Goal: Feedback & Contribution: Submit feedback/report problem

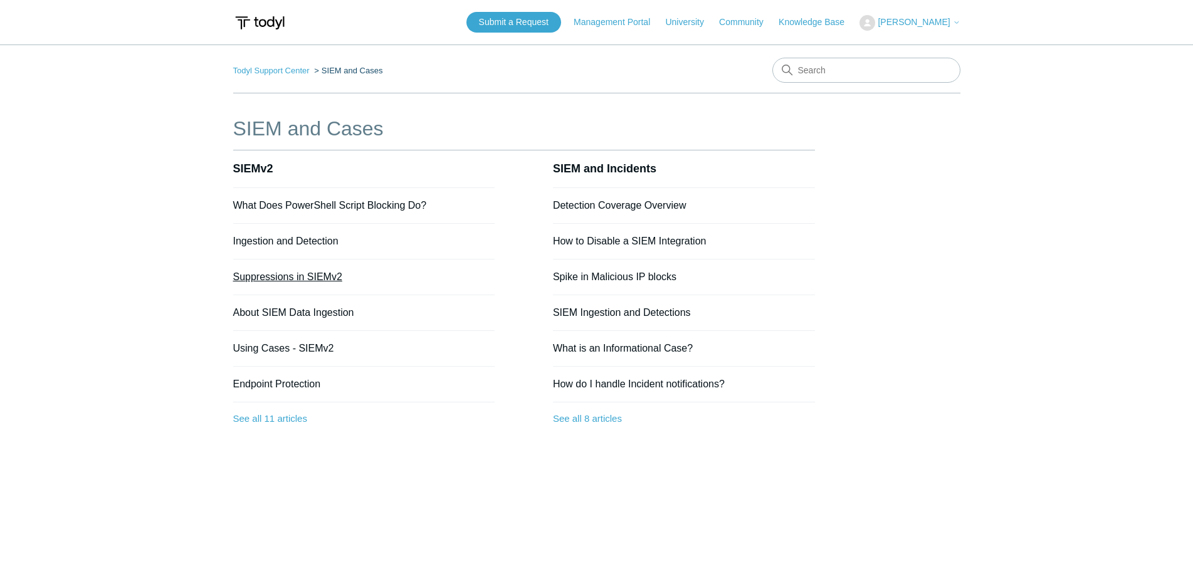
click at [330, 280] on link "Suppressions in SIEMv2" at bounding box center [287, 277] width 109 height 11
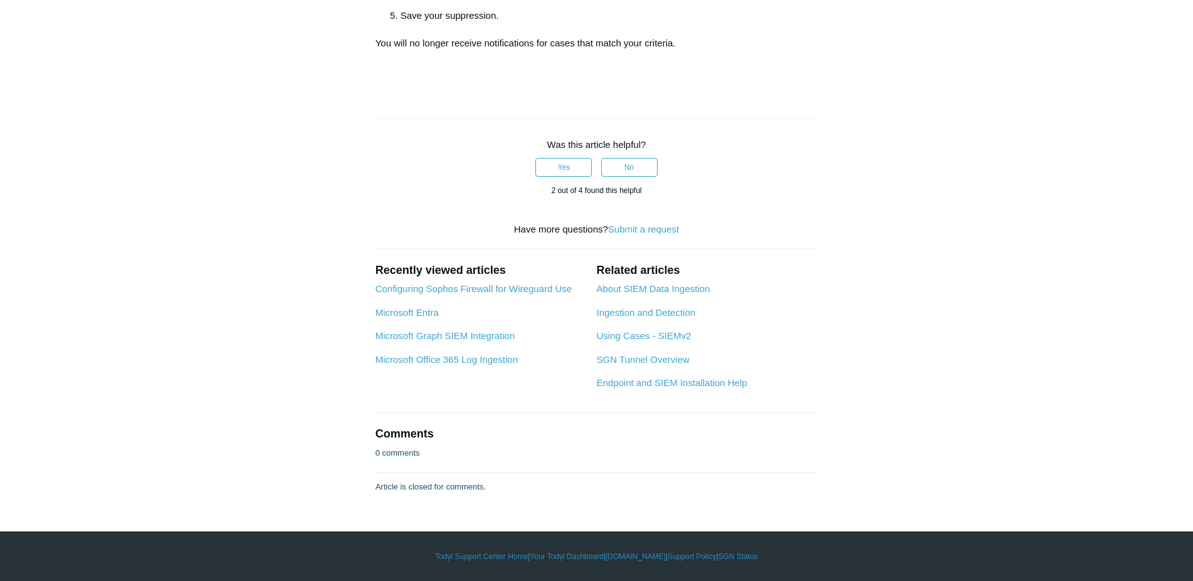
scroll to position [768, 0]
click at [627, 177] on button "No" at bounding box center [629, 167] width 56 height 19
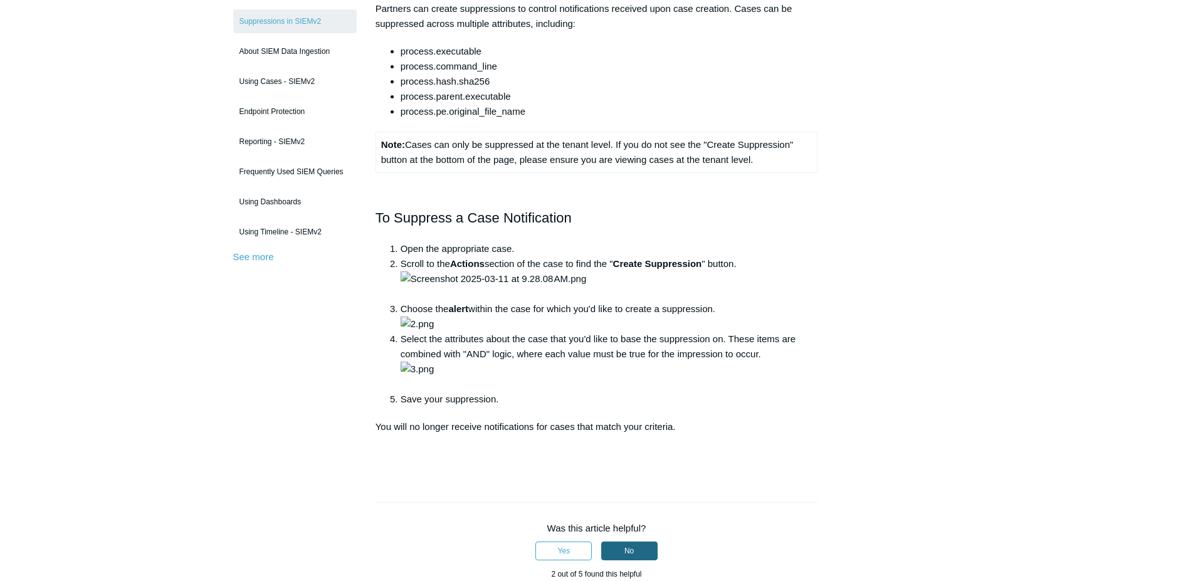
scroll to position [0, 0]
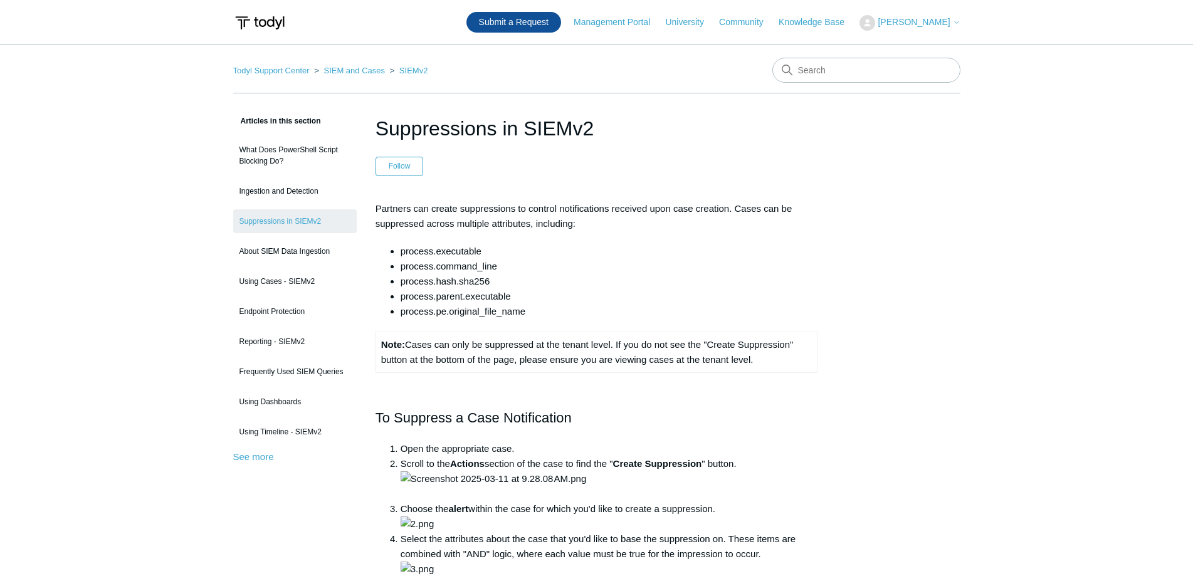
click at [534, 26] on link "Submit a Request" at bounding box center [514, 22] width 95 height 21
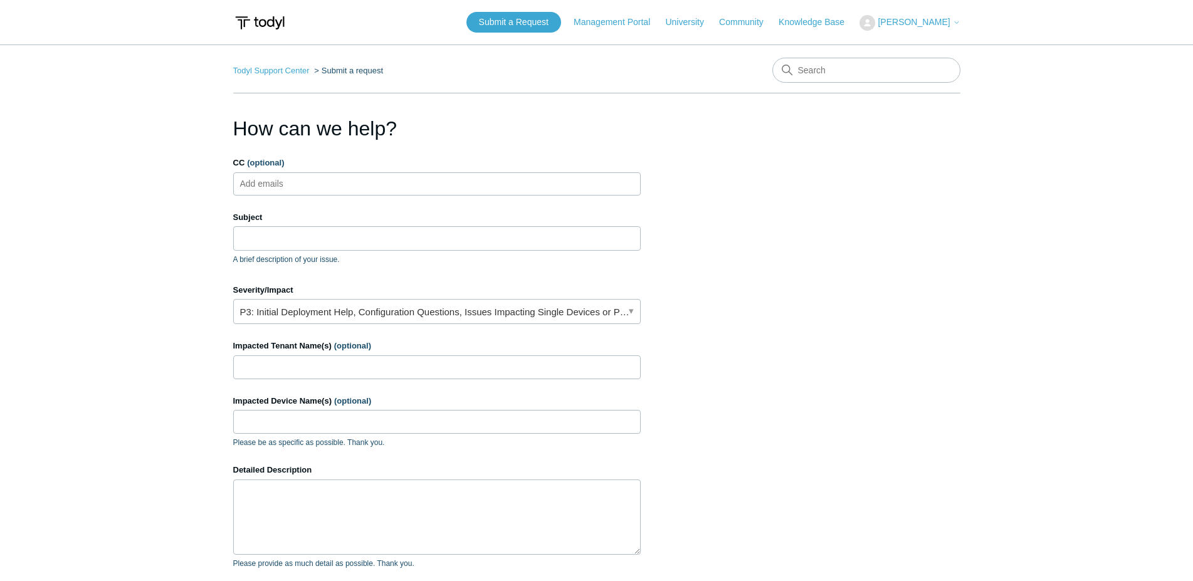
click at [336, 179] on ul "Add emails" at bounding box center [437, 183] width 408 height 23
type input "n"
type input "ddabranin@tlit60302.com"
click at [376, 184] on span "close" at bounding box center [378, 184] width 4 height 14
click at [346, 183] on ul "Add emails" at bounding box center [437, 183] width 408 height 23
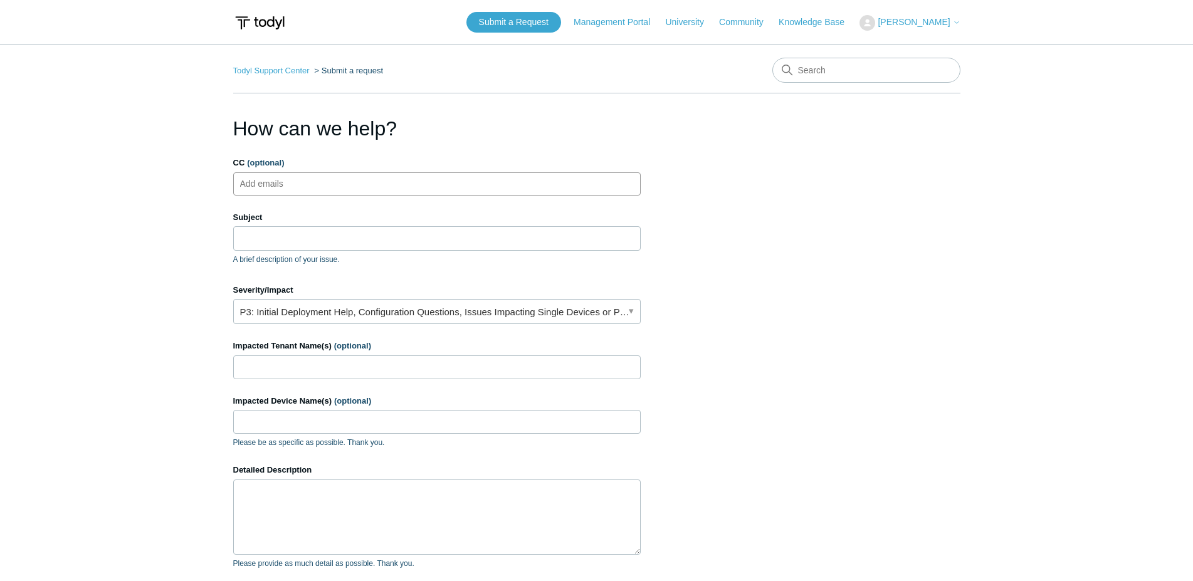
paste input "DDabranin@tlit60302.com"
type input "DDabranin@tlit60302.com"
click at [329, 243] on input "Subject" at bounding box center [437, 238] width 408 height 24
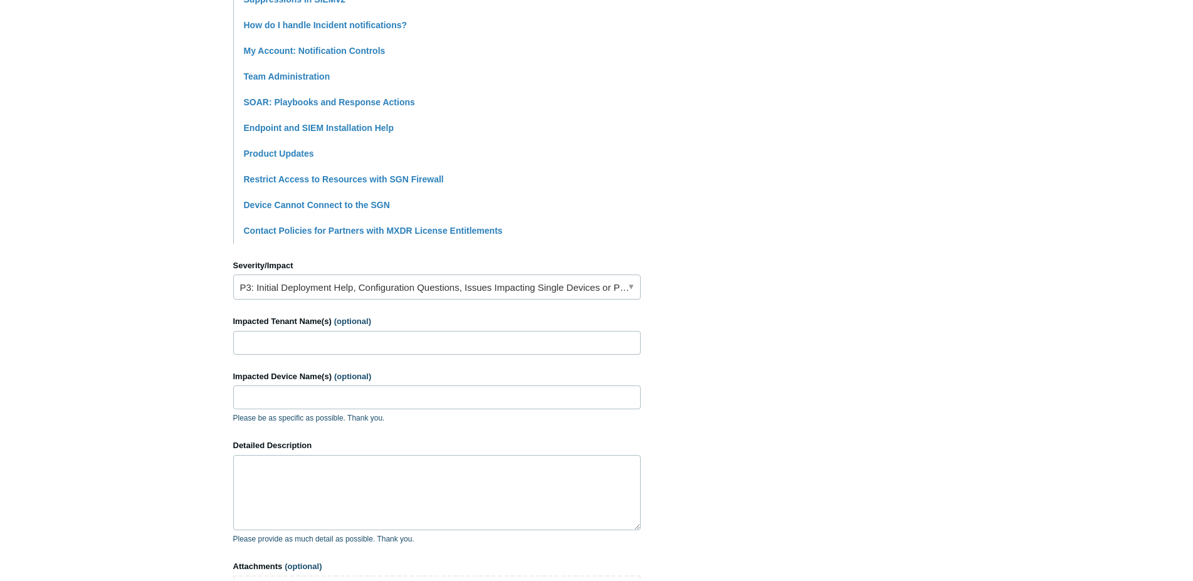
scroll to position [504, 0]
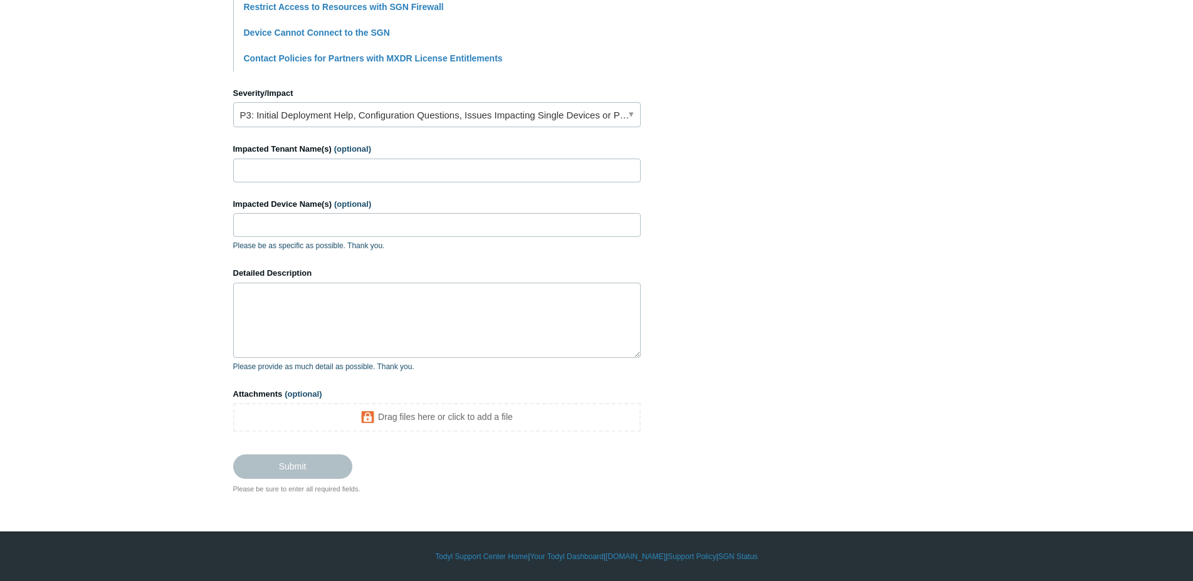
type input "Case Suppression restrictions"
click at [344, 174] on input "Impacted Tenant Name(s) (optional)" at bounding box center [437, 171] width 408 height 24
click at [345, 165] on input "Impacted Tenant Name(s) (optional)" at bounding box center [437, 171] width 408 height 24
type input "Global, the alert we're trying to suppress is for Kinney Construction Service t…"
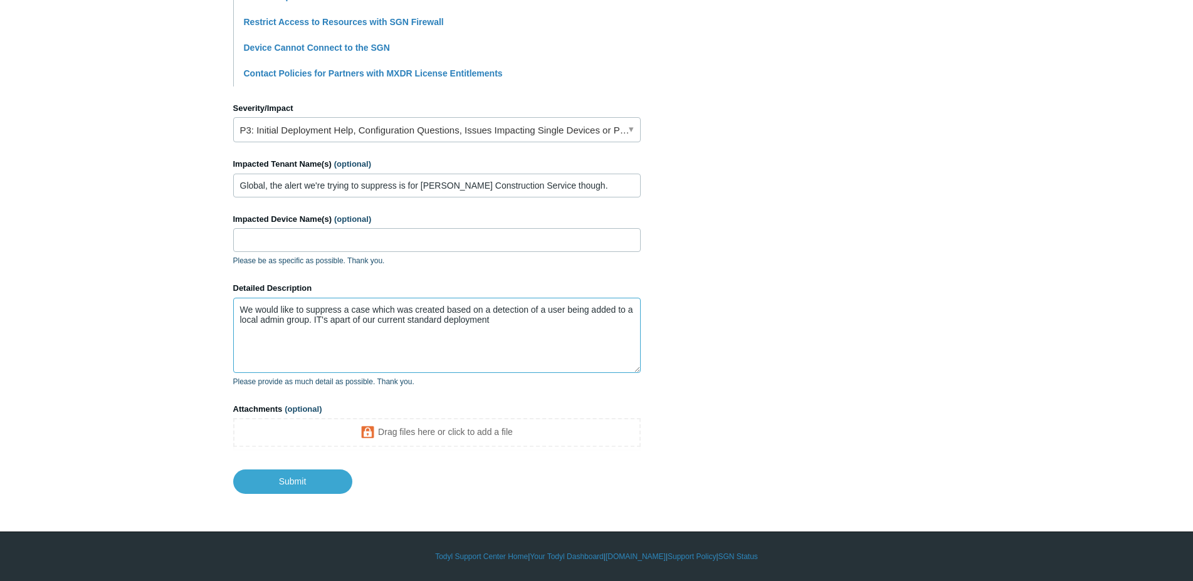
click at [318, 321] on textarea "We would like to suppress a case which was created based on a detection of a us…" at bounding box center [437, 335] width 408 height 75
click at [320, 321] on textarea "We would like to suppress a case which was created based on a detection of a us…" at bounding box center [437, 335] width 408 height 75
click at [517, 332] on textarea "We would like to suppress a case which was created based on a detection of a us…" at bounding box center [437, 335] width 408 height 75
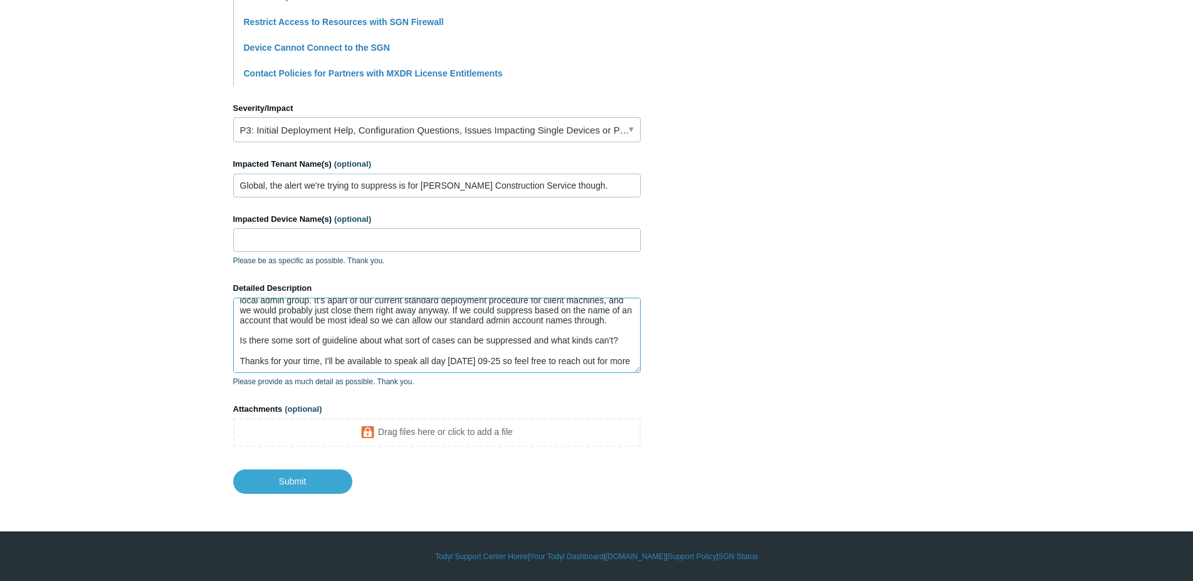
scroll to position [33, 0]
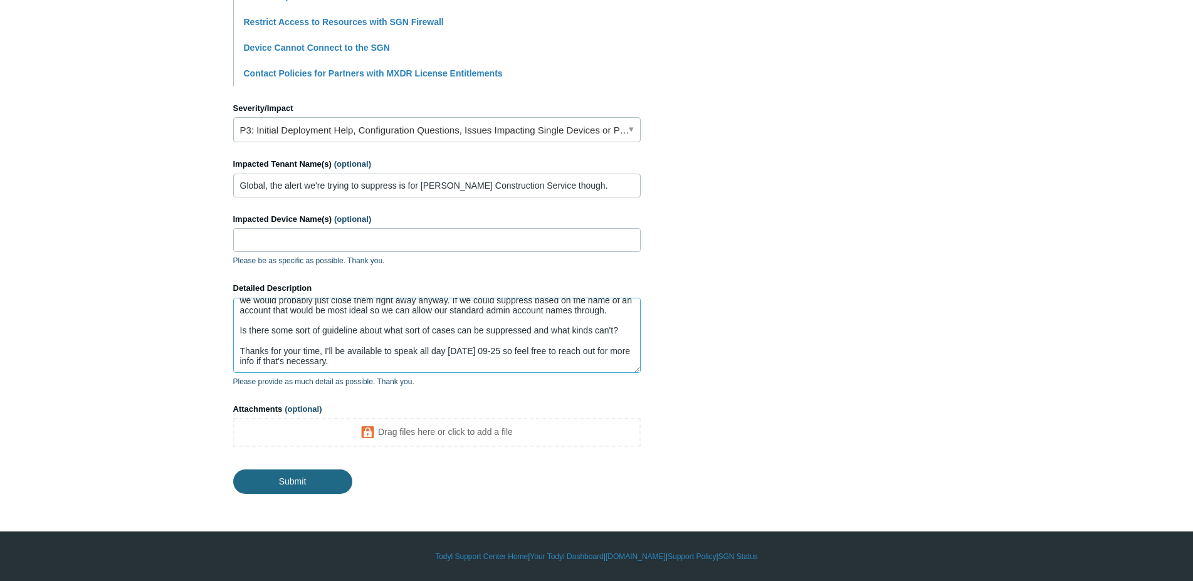
type textarea "We would like to suppress a case which was created based on a detection of a us…"
click at [258, 491] on input "Submit" at bounding box center [292, 480] width 119 height 25
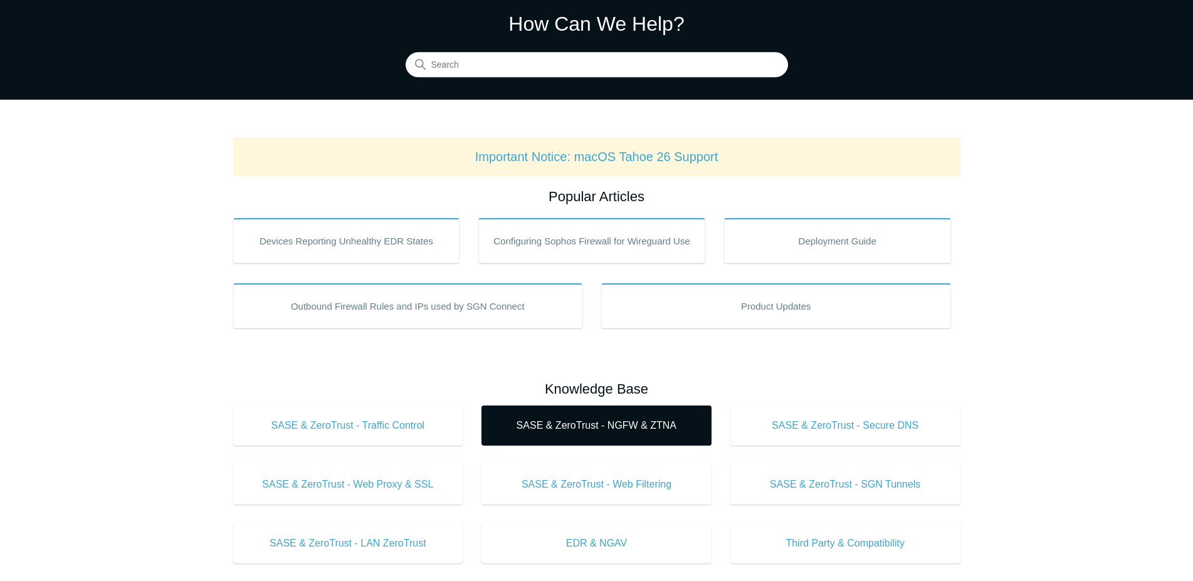
scroll to position [64, 0]
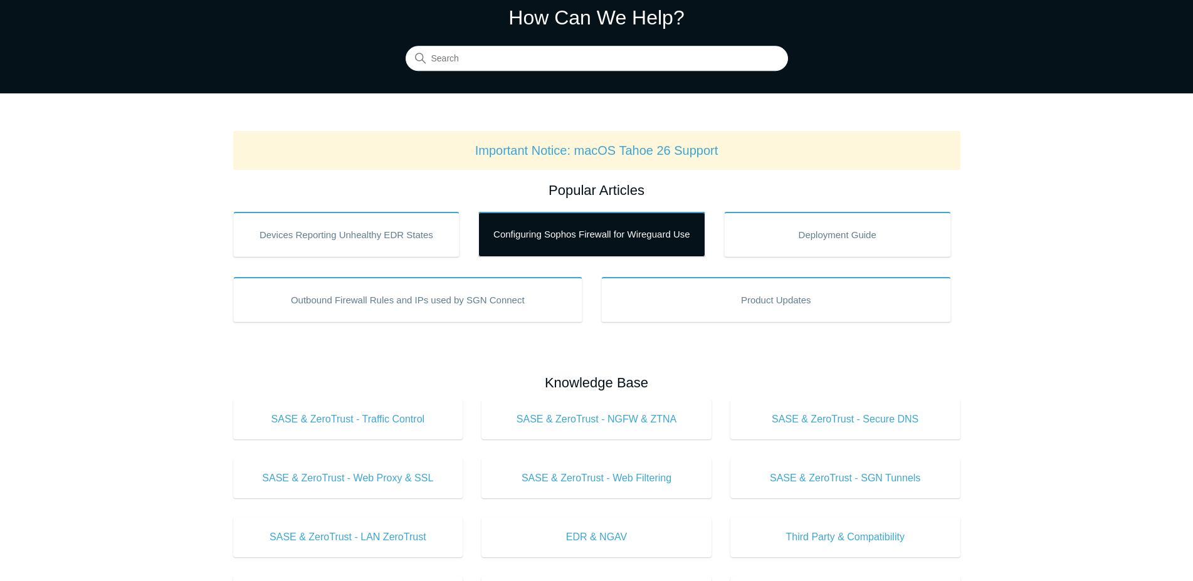
click at [537, 247] on link "Configuring Sophos Firewall for Wireguard Use" at bounding box center [591, 234] width 227 height 45
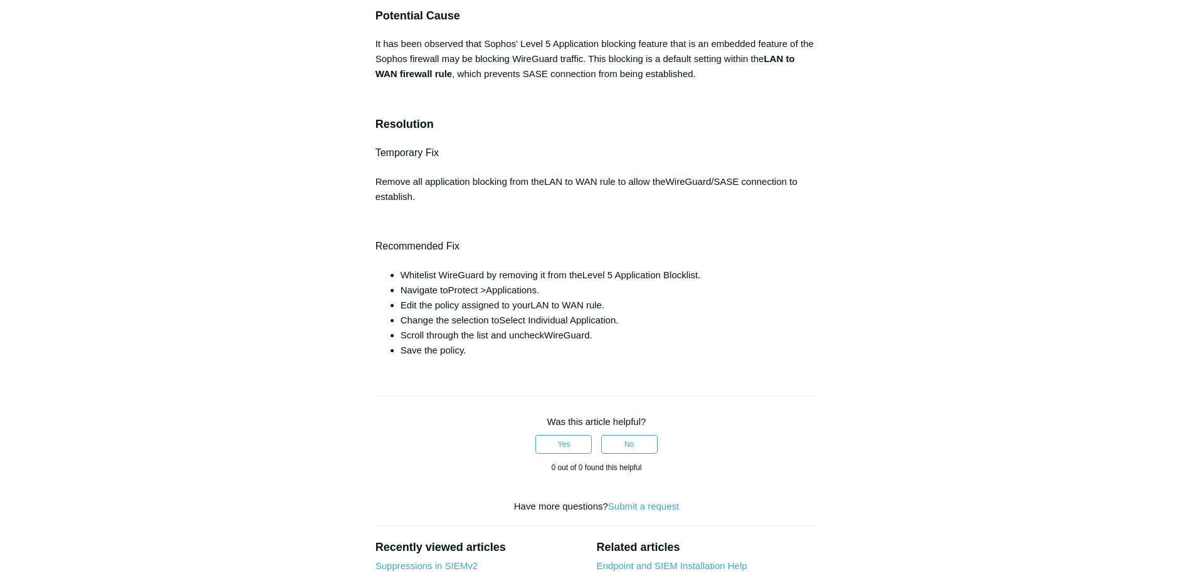
scroll to position [448, 0]
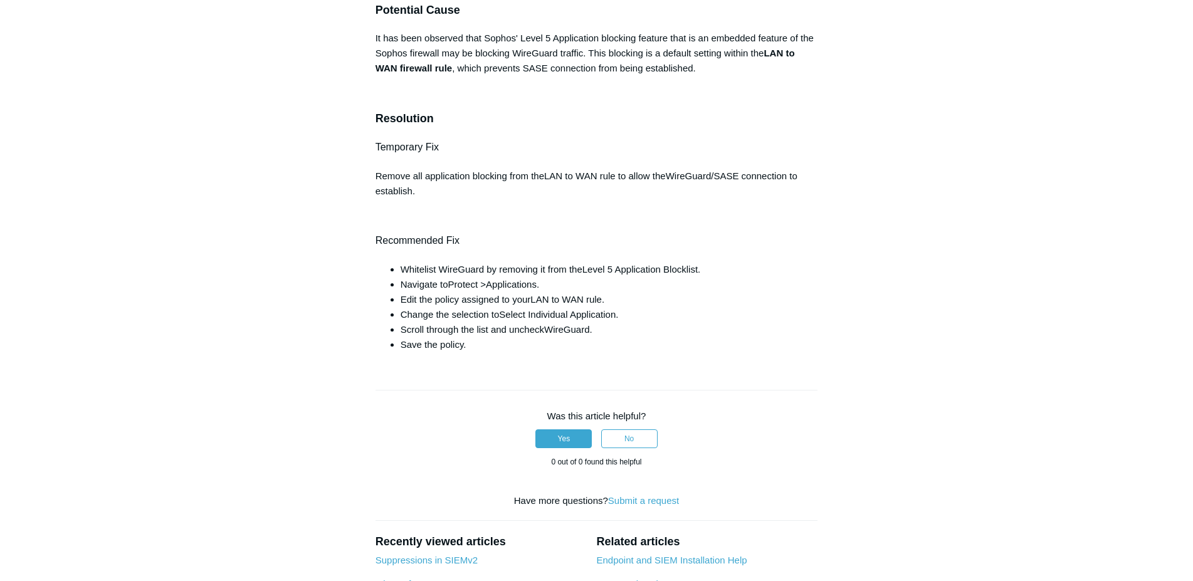
click at [587, 435] on button "Yes" at bounding box center [564, 439] width 56 height 19
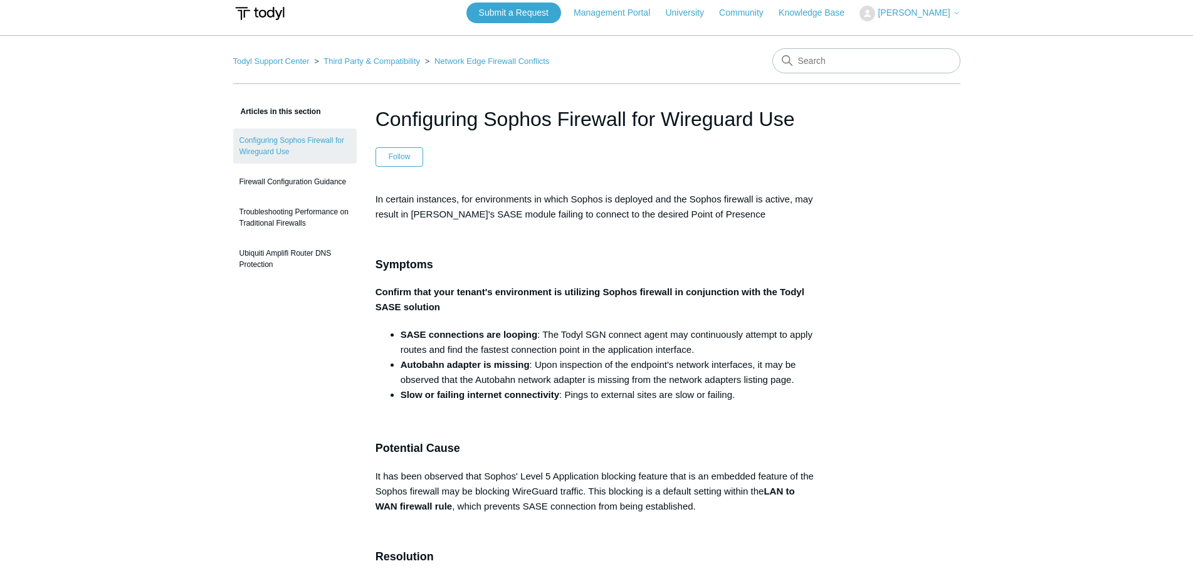
scroll to position [0, 0]
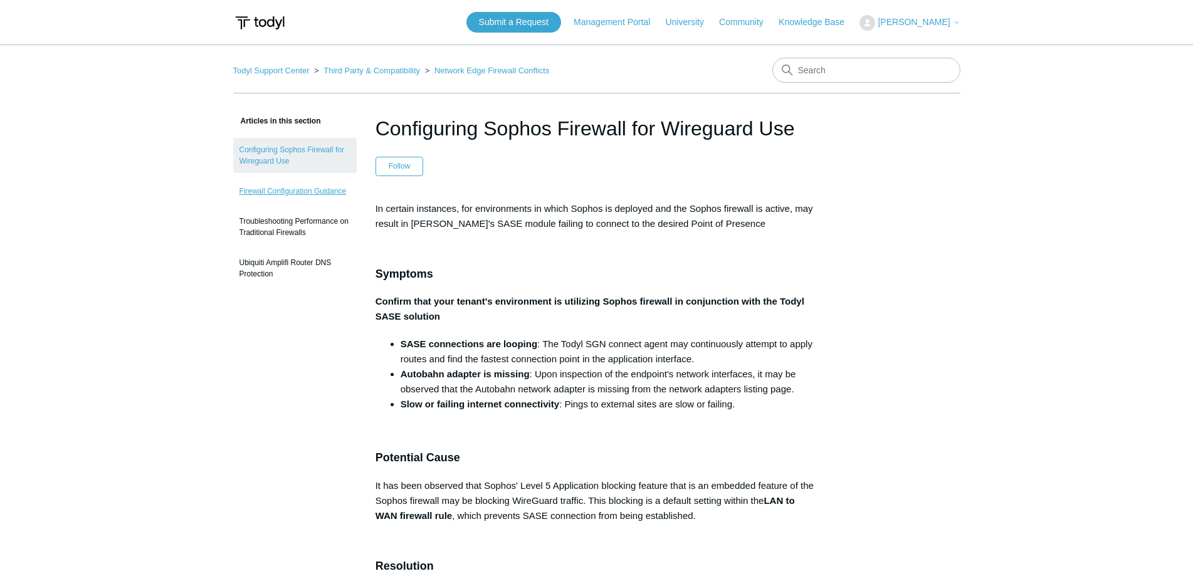
click at [327, 198] on link "Firewall Configuration Guidance" at bounding box center [295, 191] width 124 height 24
